Goal: Task Accomplishment & Management: Use online tool/utility

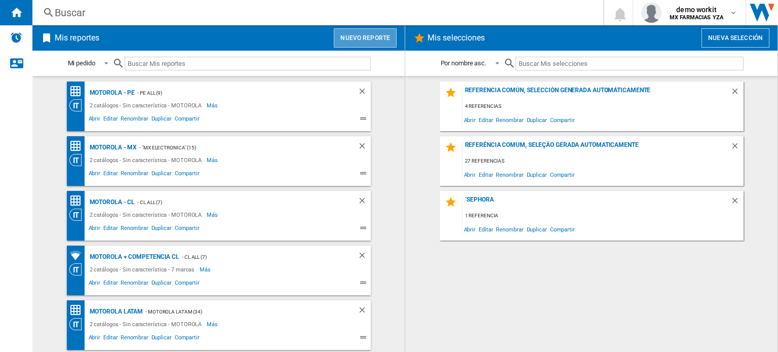
click at [360, 32] on button "Nuevo reporte" at bounding box center [365, 37] width 63 height 19
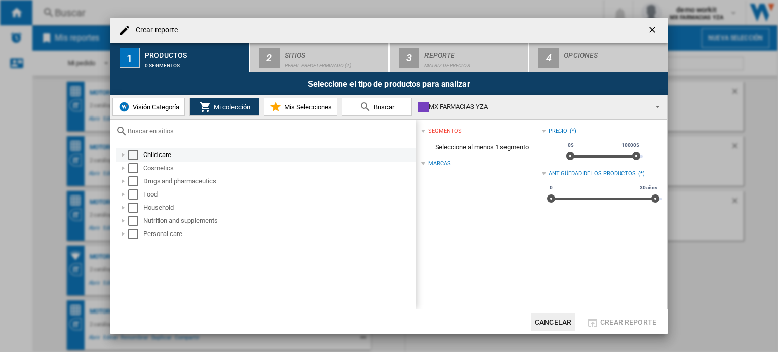
click at [123, 152] on div at bounding box center [123, 155] width 10 height 10
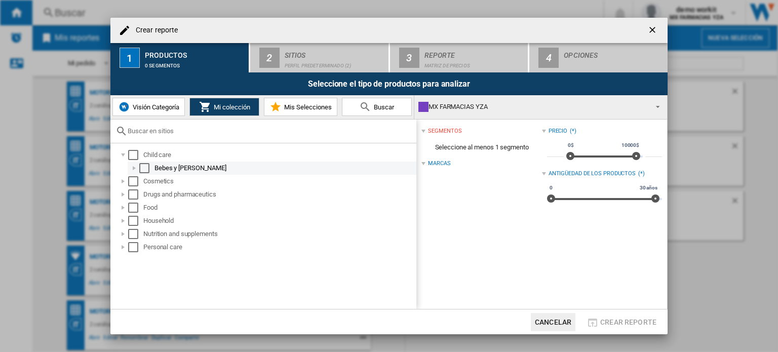
click at [134, 166] on div at bounding box center [134, 168] width 10 height 10
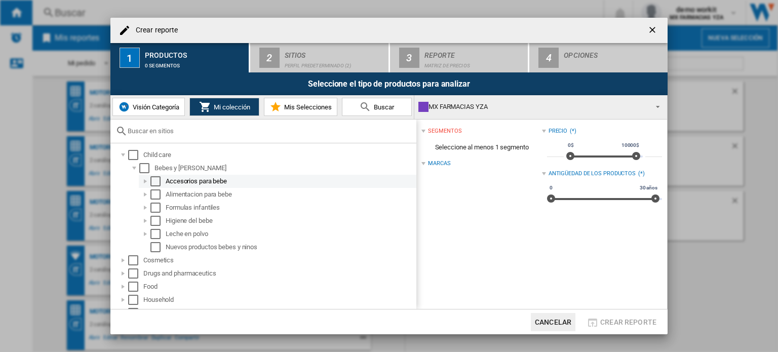
click at [143, 181] on div at bounding box center [145, 181] width 10 height 10
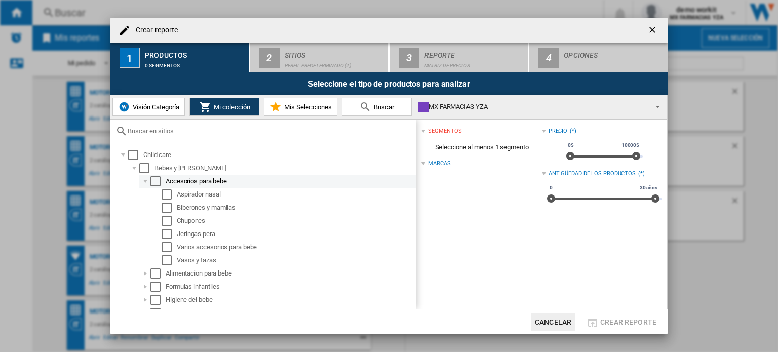
drag, startPoint x: 142, startPoint y: 155, endPoint x: 197, endPoint y: 184, distance: 62.1
click at [197, 184] on li "Child care Bebes y ninos Accesorios para bebe Aspirador nasal [GEOGRAPHIC_DATA]…" at bounding box center [266, 240] width 301 height 184
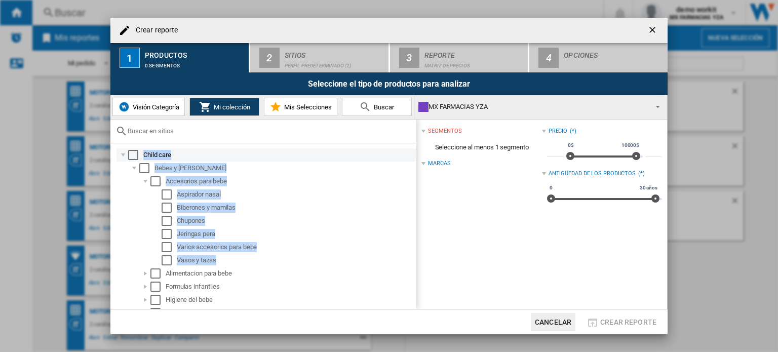
drag, startPoint x: 217, startPoint y: 259, endPoint x: 140, endPoint y: 159, distance: 126.5
click at [140, 159] on li "Child care Bebes y ninos Accesorios para bebe Aspirador nasal [GEOGRAPHIC_DATA]…" at bounding box center [266, 240] width 301 height 184
copy li "Child care [PERSON_NAME] y ninos Accesorios para bebe Aspirador nasal Biberones…"
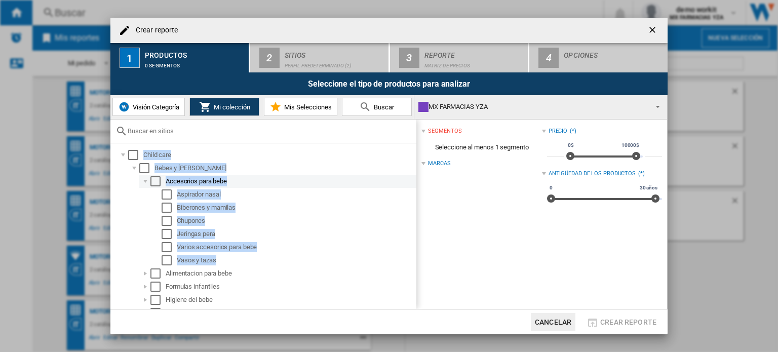
click at [145, 177] on div at bounding box center [145, 181] width 10 height 10
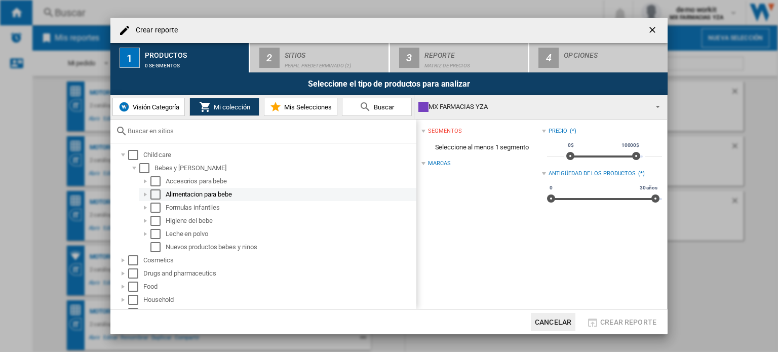
click at [146, 194] on div at bounding box center [145, 194] width 10 height 10
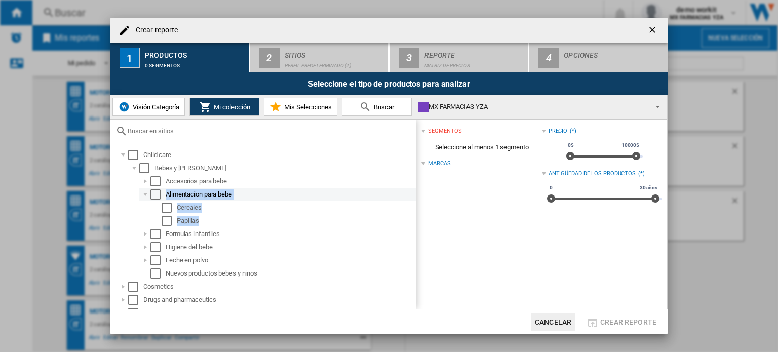
drag, startPoint x: 202, startPoint y: 221, endPoint x: 166, endPoint y: 196, distance: 43.6
click at [166, 196] on li "Alimentacion para bebe Cereales [GEOGRAPHIC_DATA]" at bounding box center [277, 208] width 279 height 40
copy li "Alimentacion para bebe Cereales Papillas"
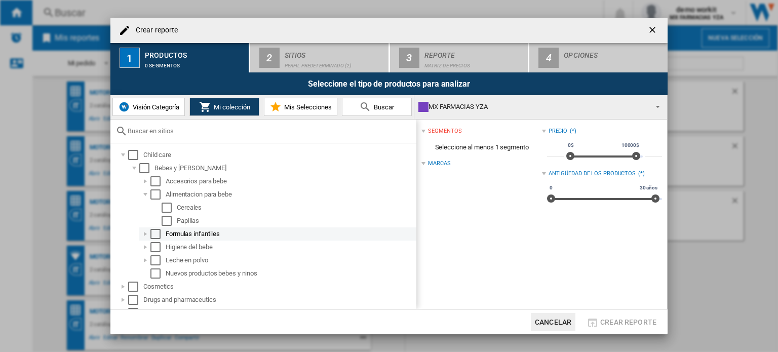
click at [146, 233] on div at bounding box center [145, 234] width 10 height 10
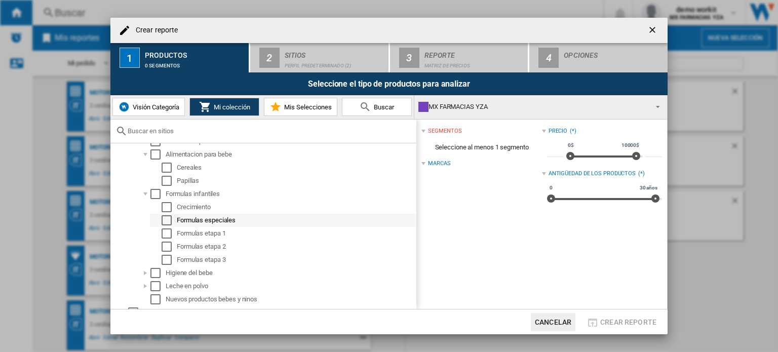
scroll to position [41, 0]
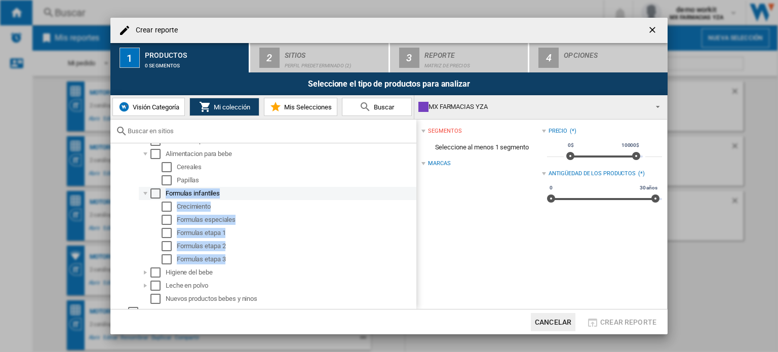
drag, startPoint x: 232, startPoint y: 258, endPoint x: 160, endPoint y: 197, distance: 94.2
click at [160, 197] on li "Formulas infantiles Crecimiento Formulas especiales Formulas etapa 1 Formulas e…" at bounding box center [277, 226] width 279 height 79
copy li "Formulas infantiles Crecimiento Formulas especiales Formulas etapa 1 Formulas e…"
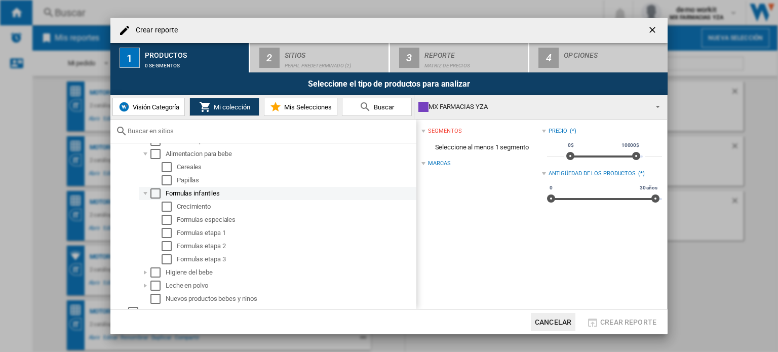
click at [146, 194] on div at bounding box center [145, 193] width 10 height 10
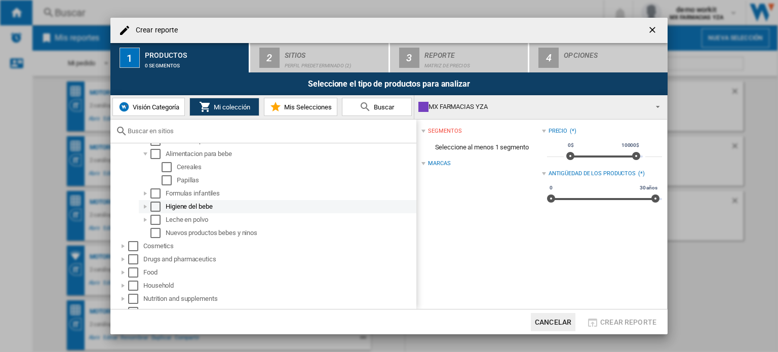
click at [145, 206] on div at bounding box center [145, 207] width 10 height 10
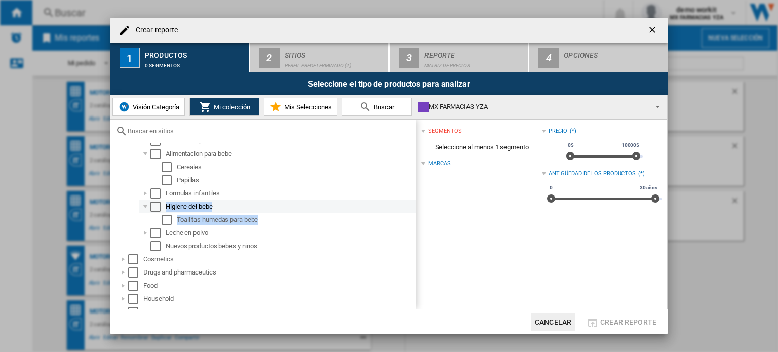
drag, startPoint x: 261, startPoint y: 220, endPoint x: 165, endPoint y: 208, distance: 97.6
click at [165, 208] on li "Higiene del bebe Toallitas humedas para bebe" at bounding box center [277, 213] width 279 height 26
copy li "Higiene del bebe Toallitas humedas para bebe"
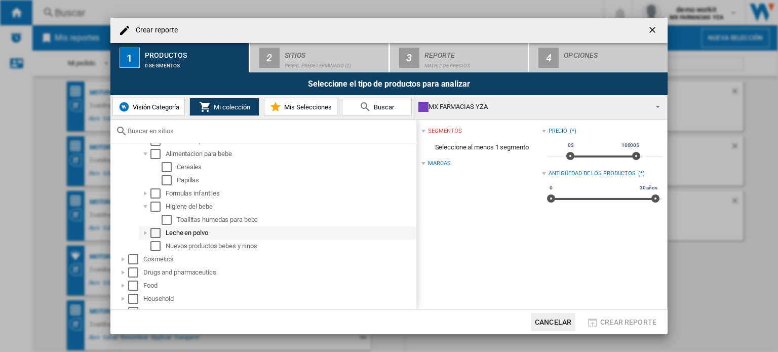
click at [144, 231] on div at bounding box center [145, 233] width 10 height 10
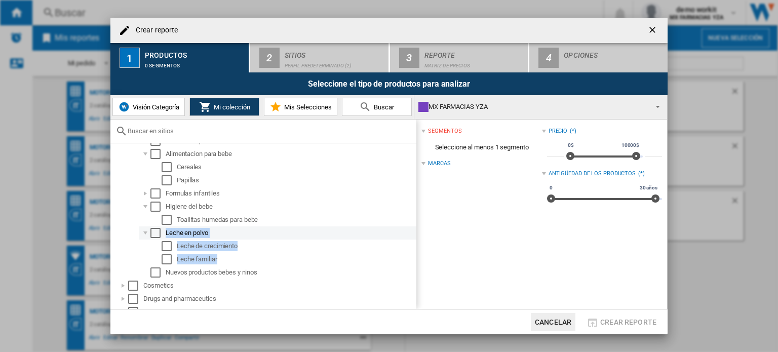
drag, startPoint x: 225, startPoint y: 257, endPoint x: 166, endPoint y: 233, distance: 64.5
click at [166, 233] on li "Leche en polvo Leche de crecimiento Leche familiar" at bounding box center [277, 246] width 279 height 40
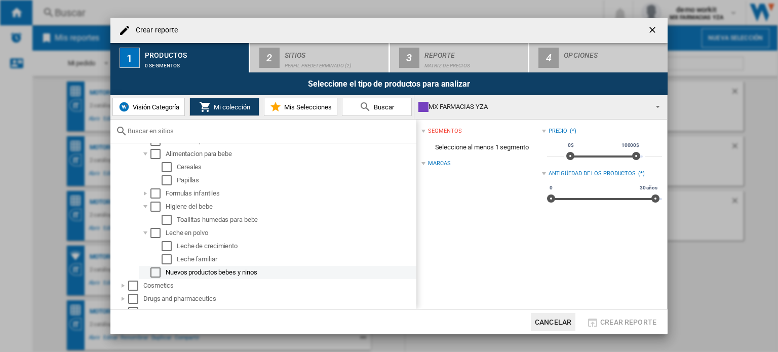
click at [271, 273] on div "Nuevos productos bebes y ninos" at bounding box center [290, 273] width 249 height 10
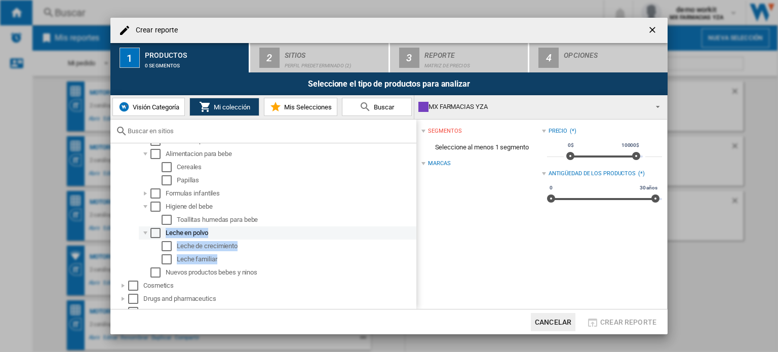
drag, startPoint x: 225, startPoint y: 257, endPoint x: 164, endPoint y: 232, distance: 66.6
click at [164, 232] on li "Leche en polvo Leche de crecimiento Leche familiar" at bounding box center [277, 246] width 279 height 40
copy li "Leche en polvo Leche de crecimiento Leche familiar"
click at [136, 112] on button "Visión Categoría" at bounding box center [148, 107] width 72 height 18
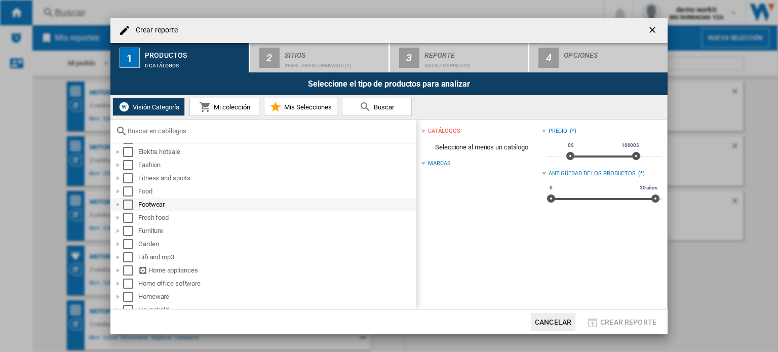
scroll to position [285, 0]
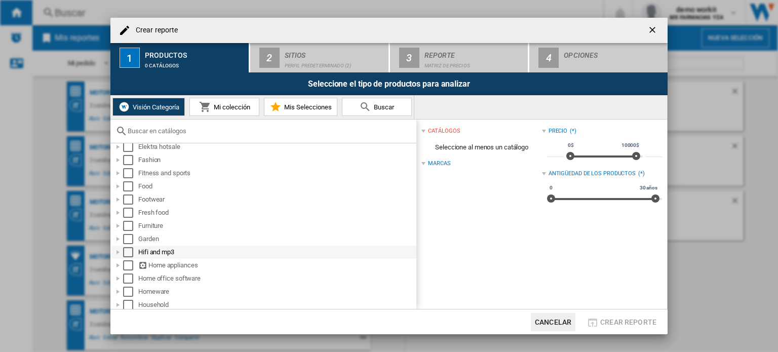
click at [119, 251] on div at bounding box center [118, 252] width 10 height 10
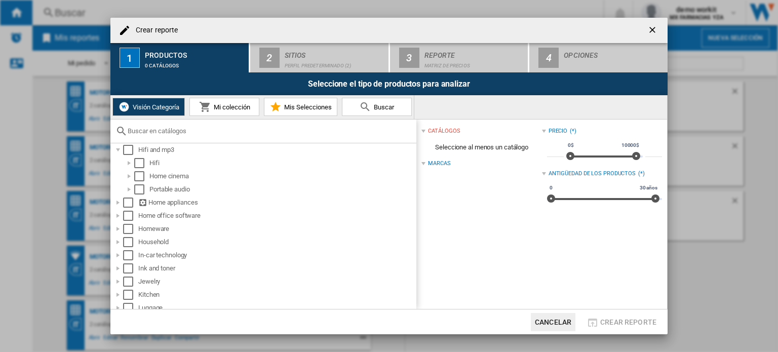
scroll to position [387, 0]
click at [128, 160] on div at bounding box center [129, 163] width 10 height 10
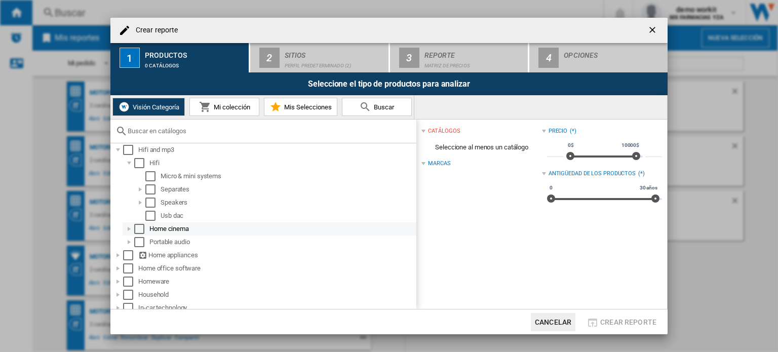
click at [128, 230] on div at bounding box center [129, 229] width 10 height 10
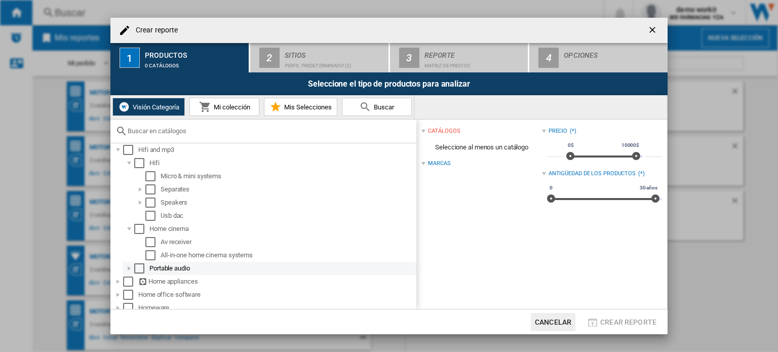
click at [128, 265] on div at bounding box center [129, 268] width 10 height 10
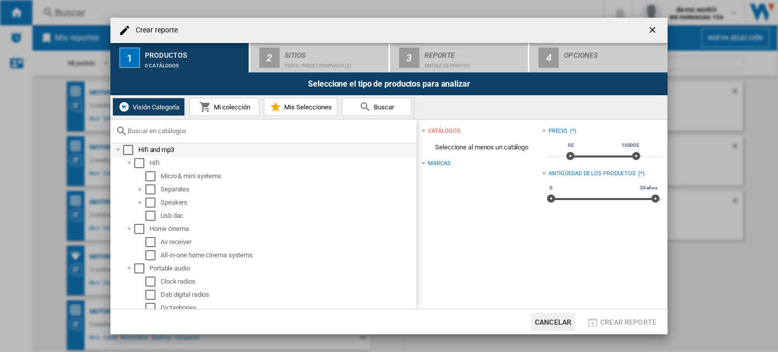
drag, startPoint x: 136, startPoint y: 148, endPoint x: 175, endPoint y: 154, distance: 39.3
click at [175, 154] on div "Hifi and mp3" at bounding box center [263, 149] width 305 height 13
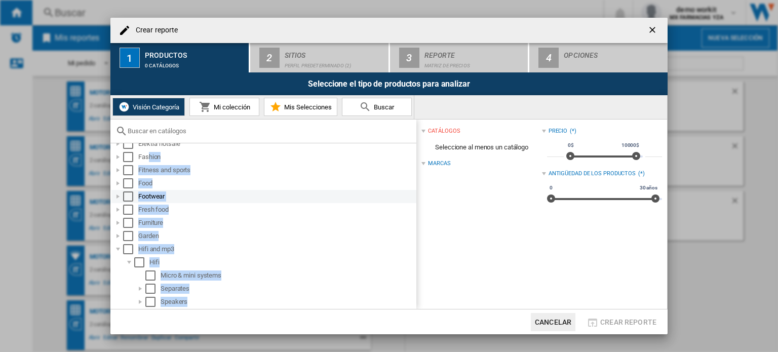
scroll to position [279, 0]
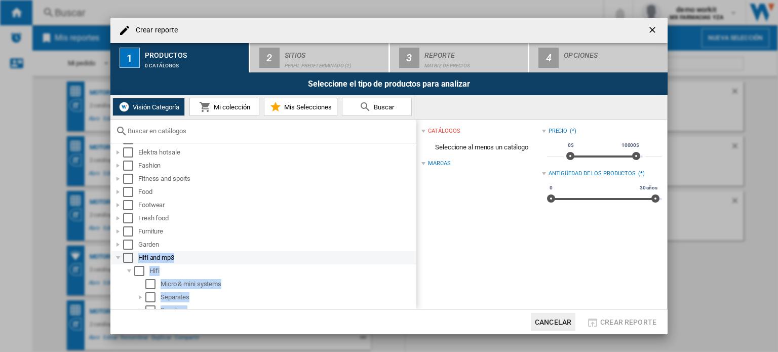
drag, startPoint x: 223, startPoint y: 263, endPoint x: 138, endPoint y: 258, distance: 85.2
copy li "Hifi and mp3 Hifi Micro & mini systems Separates Speakers Usb dac Home cinema A…"
click at [118, 255] on div at bounding box center [118, 258] width 10 height 10
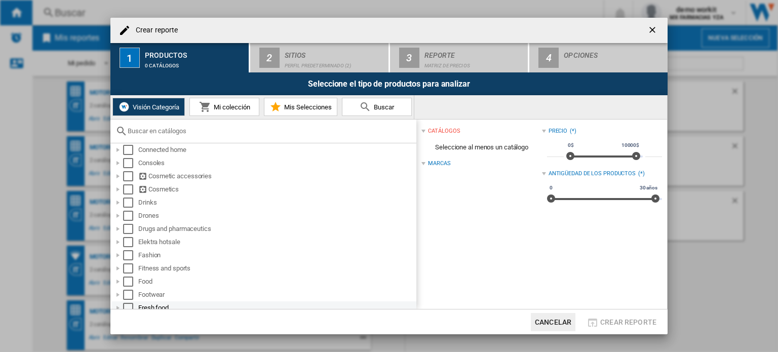
scroll to position [187, 0]
click at [116, 190] on div at bounding box center [118, 191] width 10 height 10
click at [129, 202] on div at bounding box center [129, 205] width 10 height 10
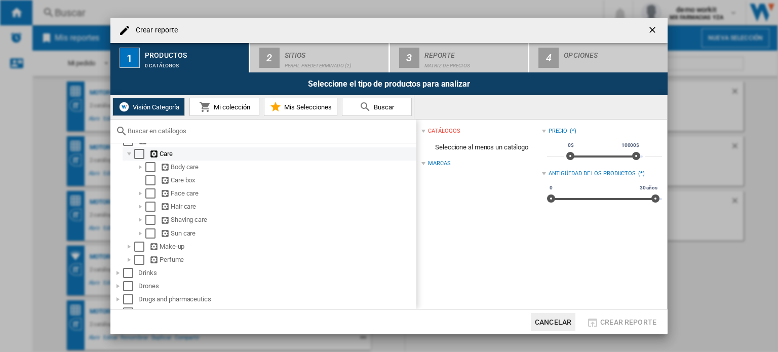
scroll to position [236, 0]
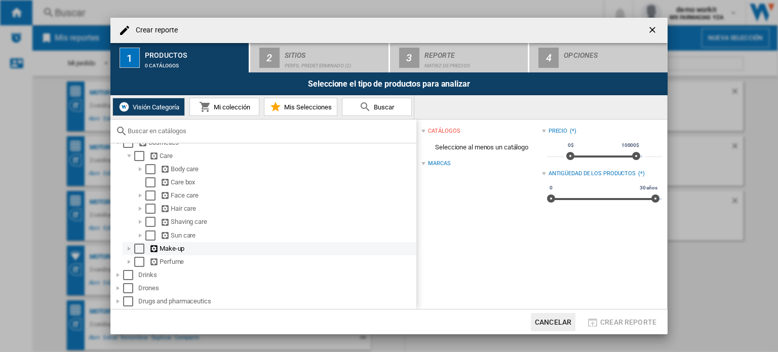
click at [130, 245] on div at bounding box center [129, 249] width 10 height 10
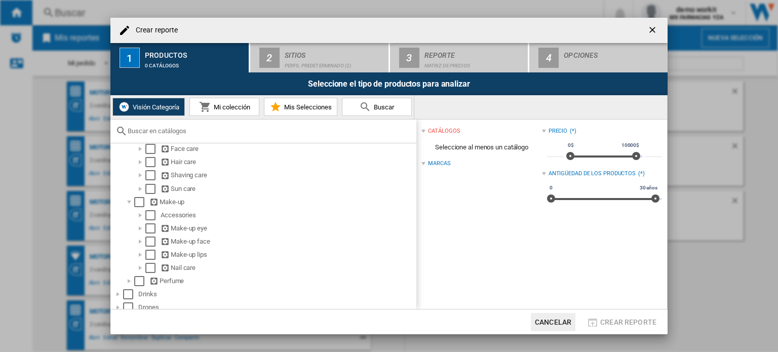
scroll to position [287, 0]
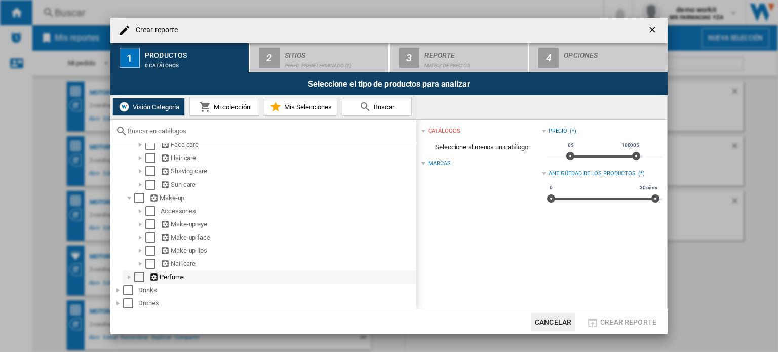
click at [128, 273] on div at bounding box center [129, 277] width 10 height 10
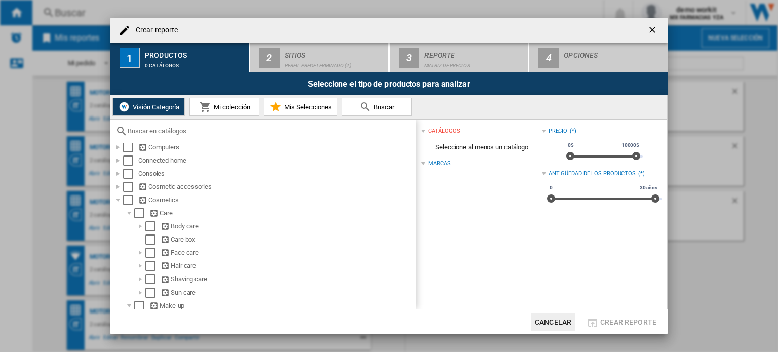
scroll to position [195, 0]
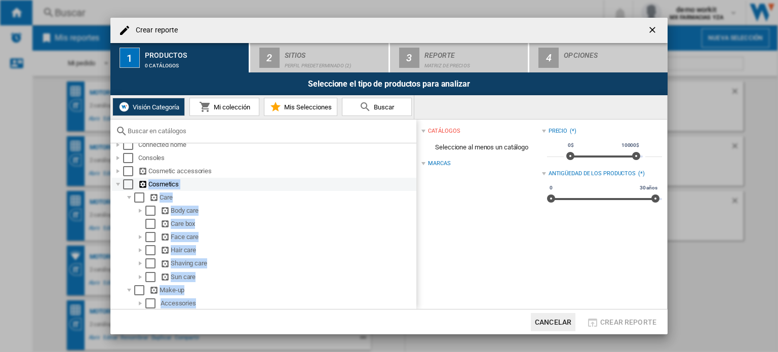
drag, startPoint x: 197, startPoint y: 239, endPoint x: 148, endPoint y: 187, distance: 71.0
click at [148, 187] on li "Cosmetics Care Body care Care box Face care Hair care Shaving care Sun care Mak…" at bounding box center [263, 290] width 306 height 224
copy li "Cosmetics Care Body care Care box Face care Hair care Shaving care Sun care Mak…"
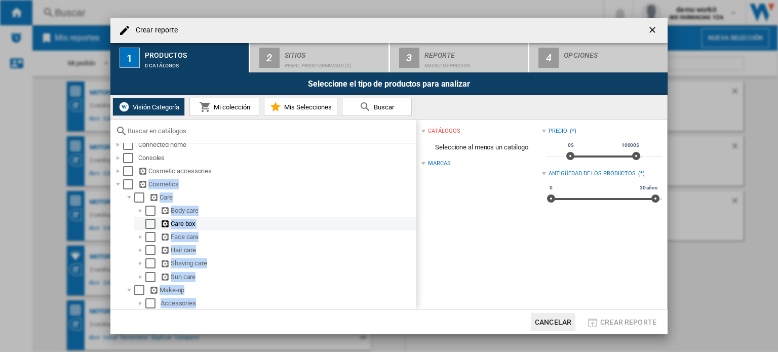
click at [265, 220] on div "Care box" at bounding box center [288, 224] width 254 height 10
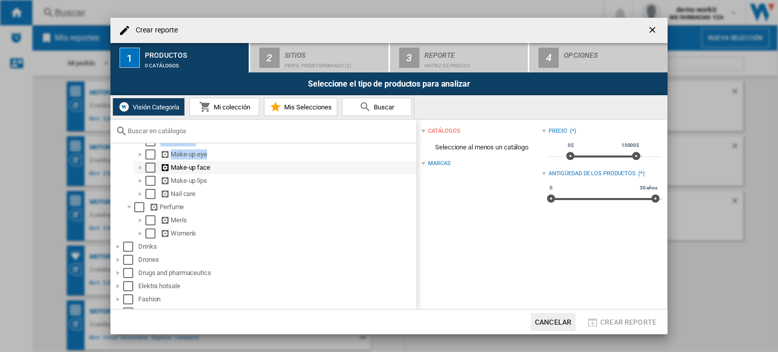
scroll to position [347, 0]
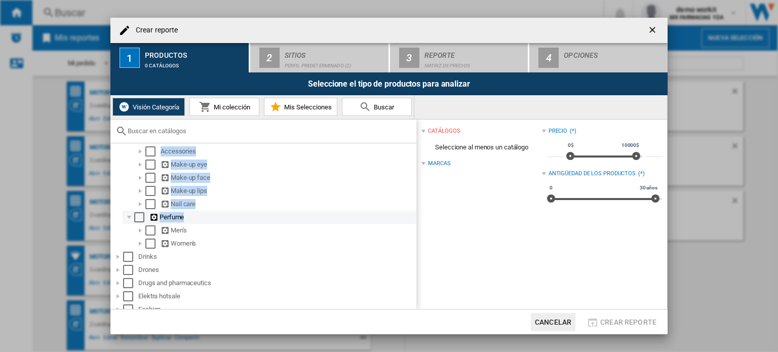
drag, startPoint x: 146, startPoint y: 196, endPoint x: 188, endPoint y: 213, distance: 45.0
click at [188, 213] on li "Cosmetics Care Body care Care box Face care Hair care Shaving care Sun care Mak…" at bounding box center [263, 138] width 306 height 224
copy li "Cosmetics Care Body care Care box Face care Hair care Shaving care Sun care Mak…"
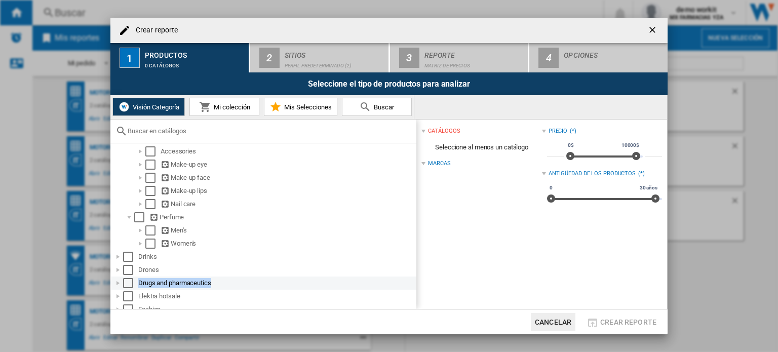
drag, startPoint x: 213, startPoint y: 279, endPoint x: 140, endPoint y: 283, distance: 73.6
click at [140, 283] on div "Drugs and pharmaceutics" at bounding box center [276, 283] width 277 height 10
copy div "Drugs and pharmaceutics"
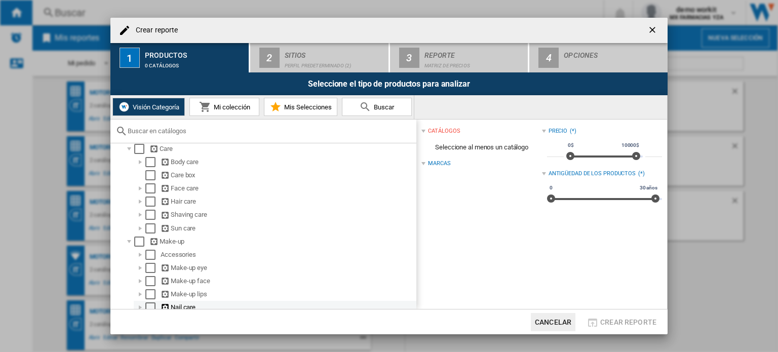
click at [300, 204] on div "Hair care" at bounding box center [288, 202] width 254 height 10
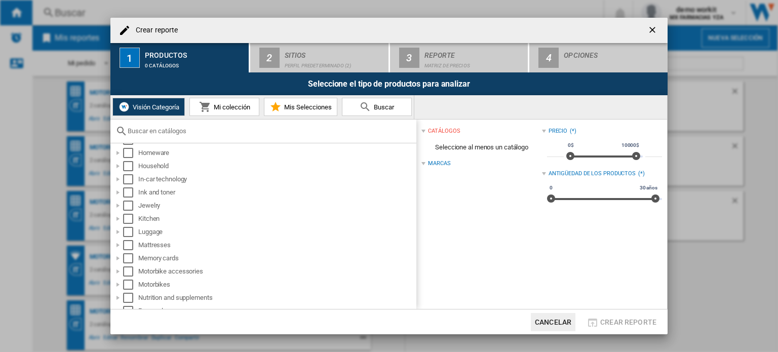
scroll to position [1001, 0]
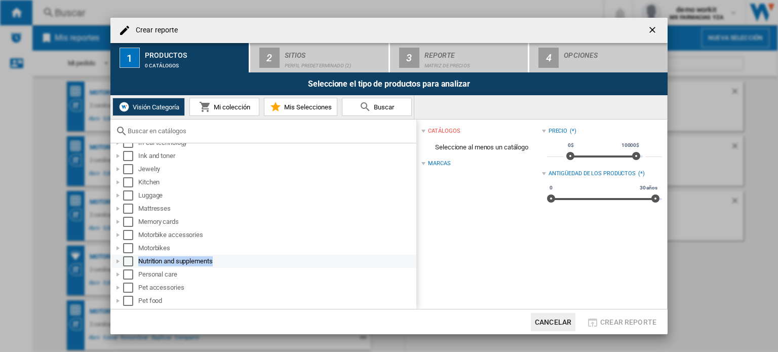
drag, startPoint x: 214, startPoint y: 259, endPoint x: 131, endPoint y: 254, distance: 83.7
click at [131, 255] on div "Nutrition and supplements" at bounding box center [263, 261] width 305 height 13
copy div "Nutrition and supplements"
